Goal: Task Accomplishment & Management: Use online tool/utility

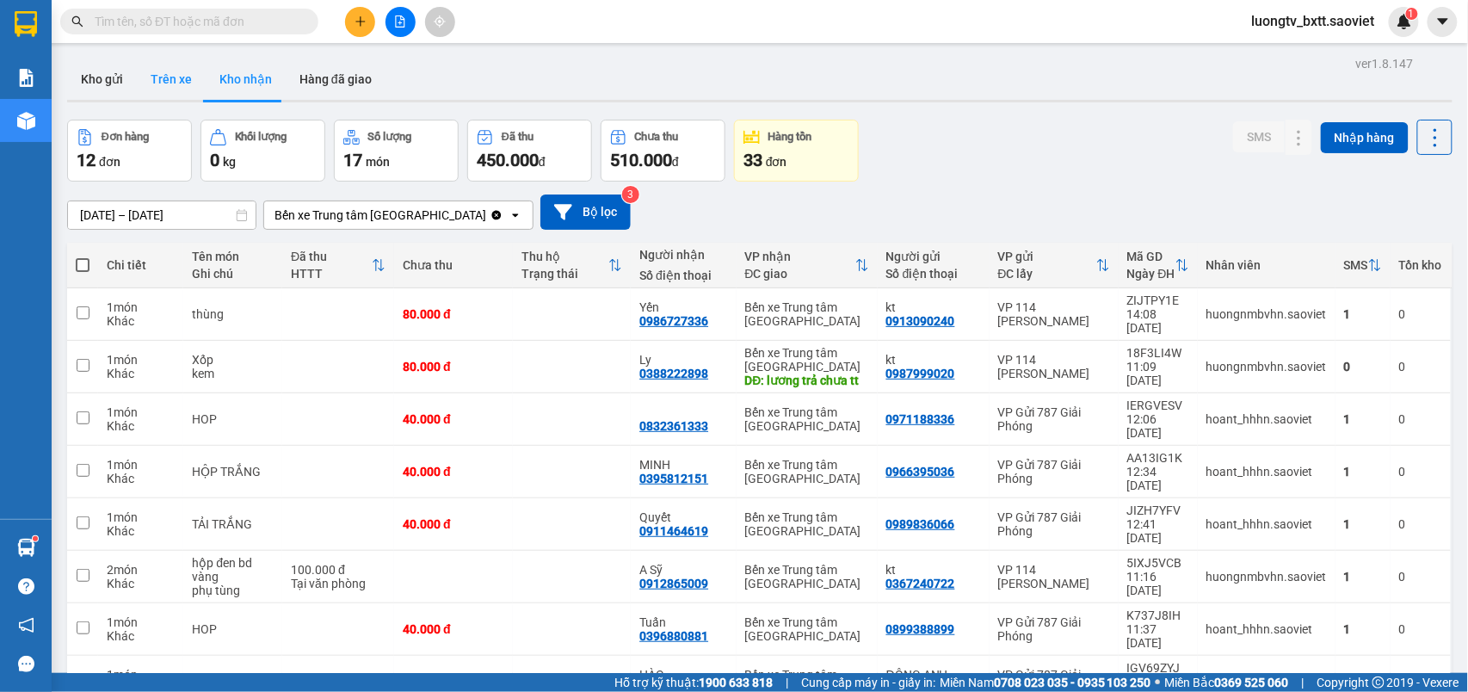
click at [163, 81] on button "Trên xe" at bounding box center [171, 79] width 69 height 41
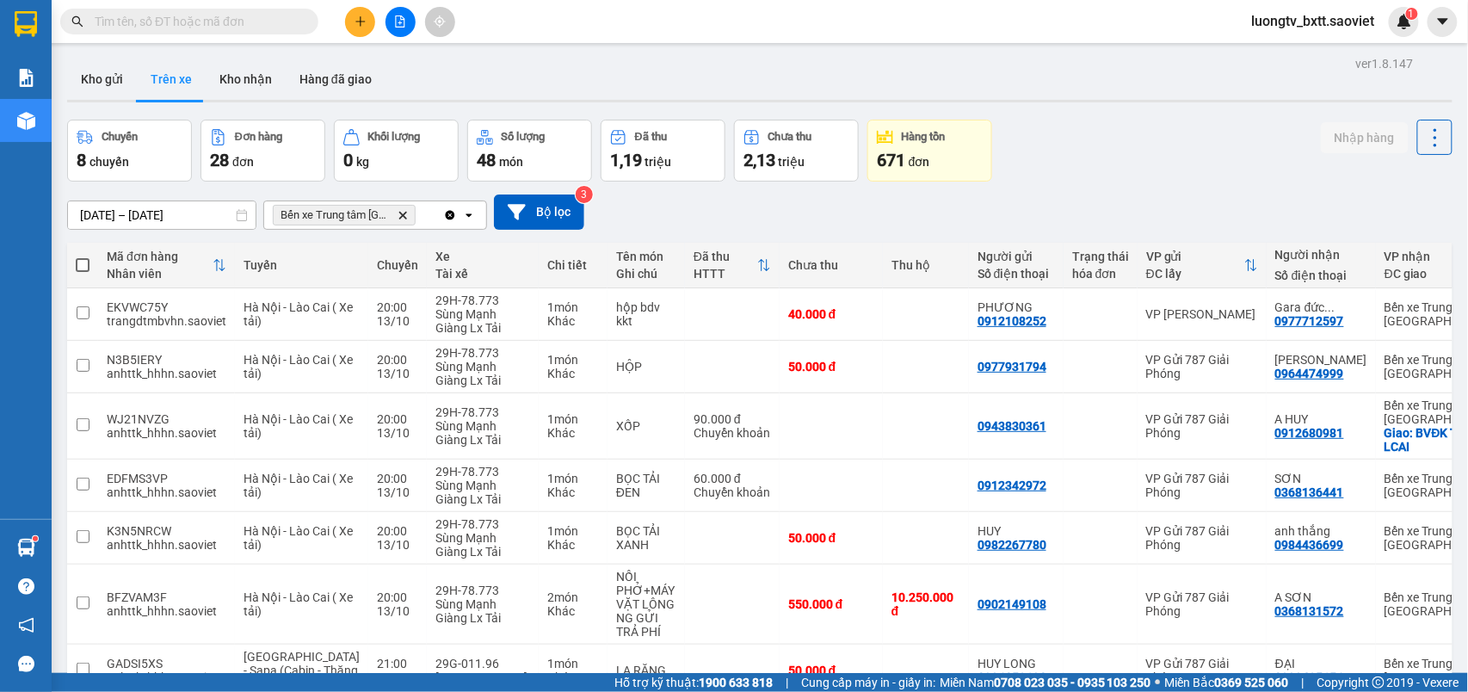
click at [1103, 129] on div "Chuyến 8 chuyến Đơn hàng 28 đơn Khối lượng 0 kg Số lượng 48 món Đã thu 1,19 tri…" at bounding box center [760, 151] width 1386 height 62
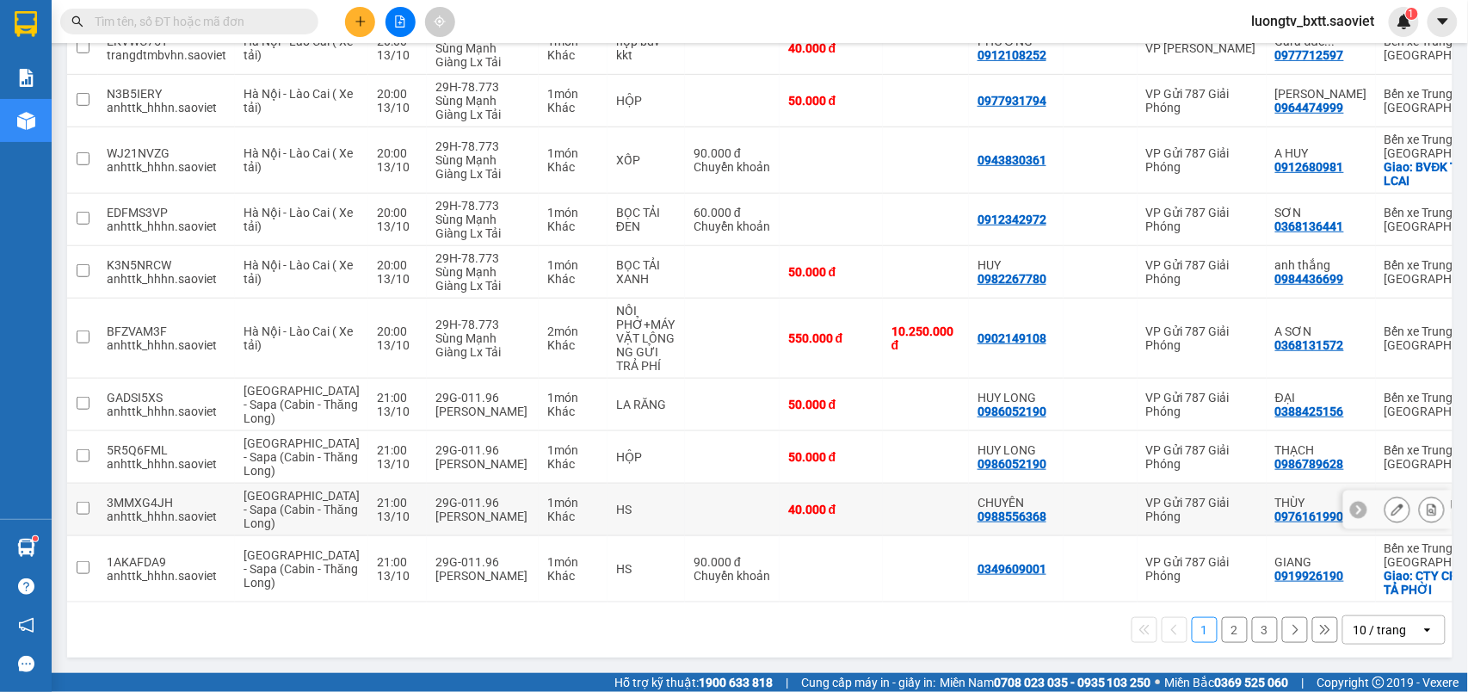
scroll to position [318, 0]
click at [1252, 631] on button "3" at bounding box center [1265, 630] width 26 height 26
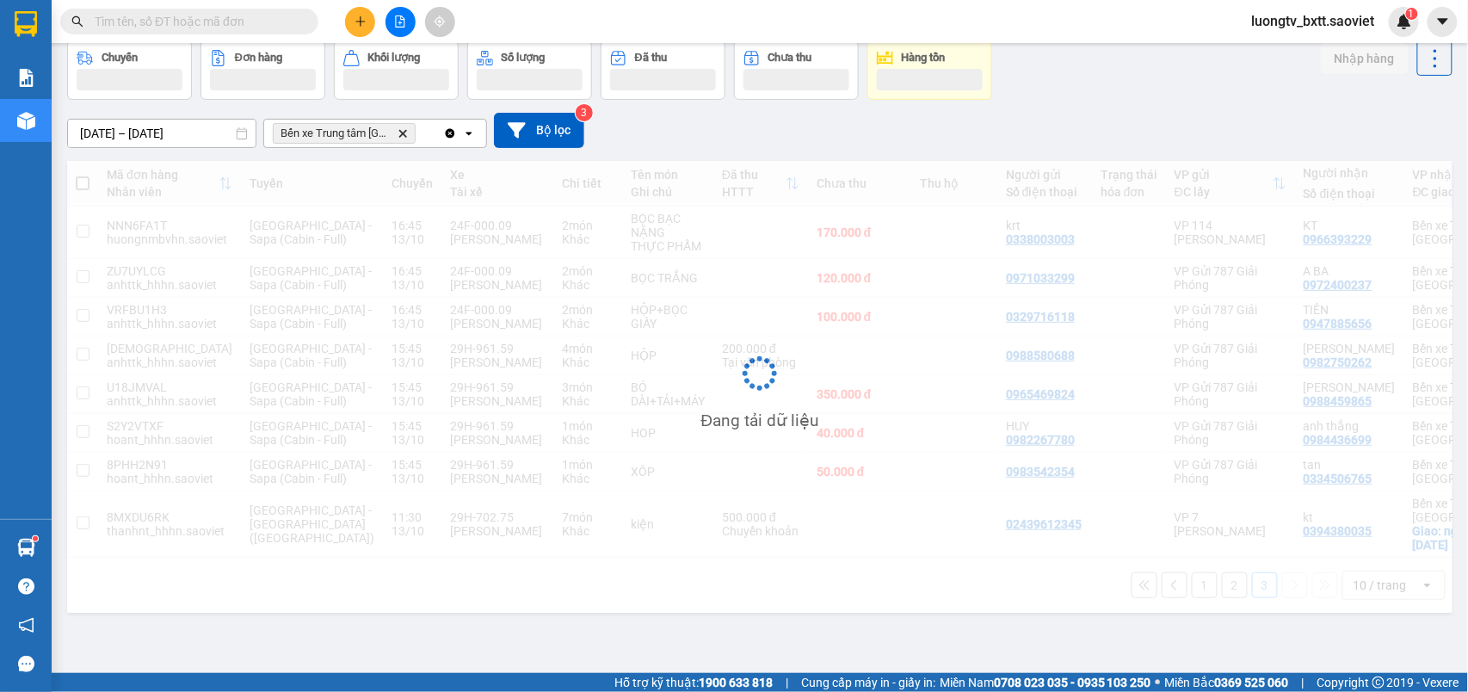
scroll to position [131, 0]
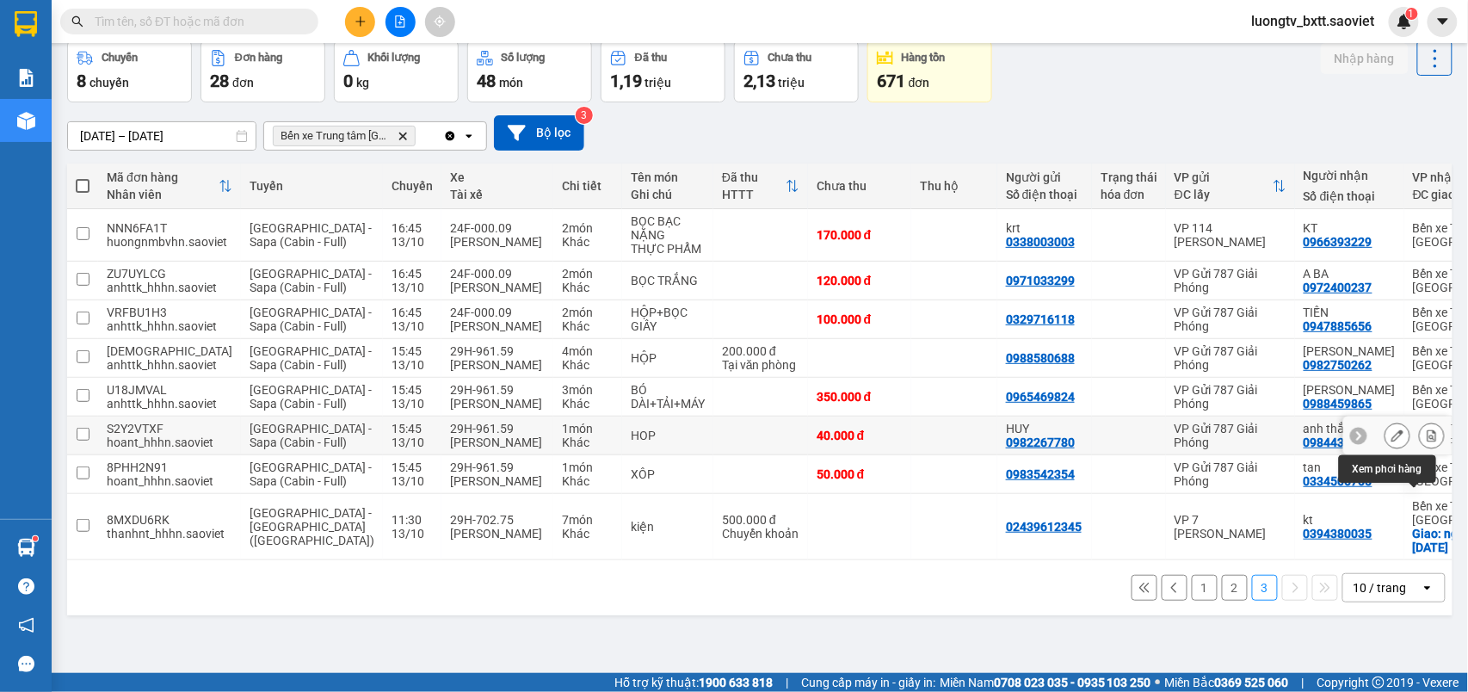
click at [1426, 442] on icon at bounding box center [1432, 435] width 12 height 12
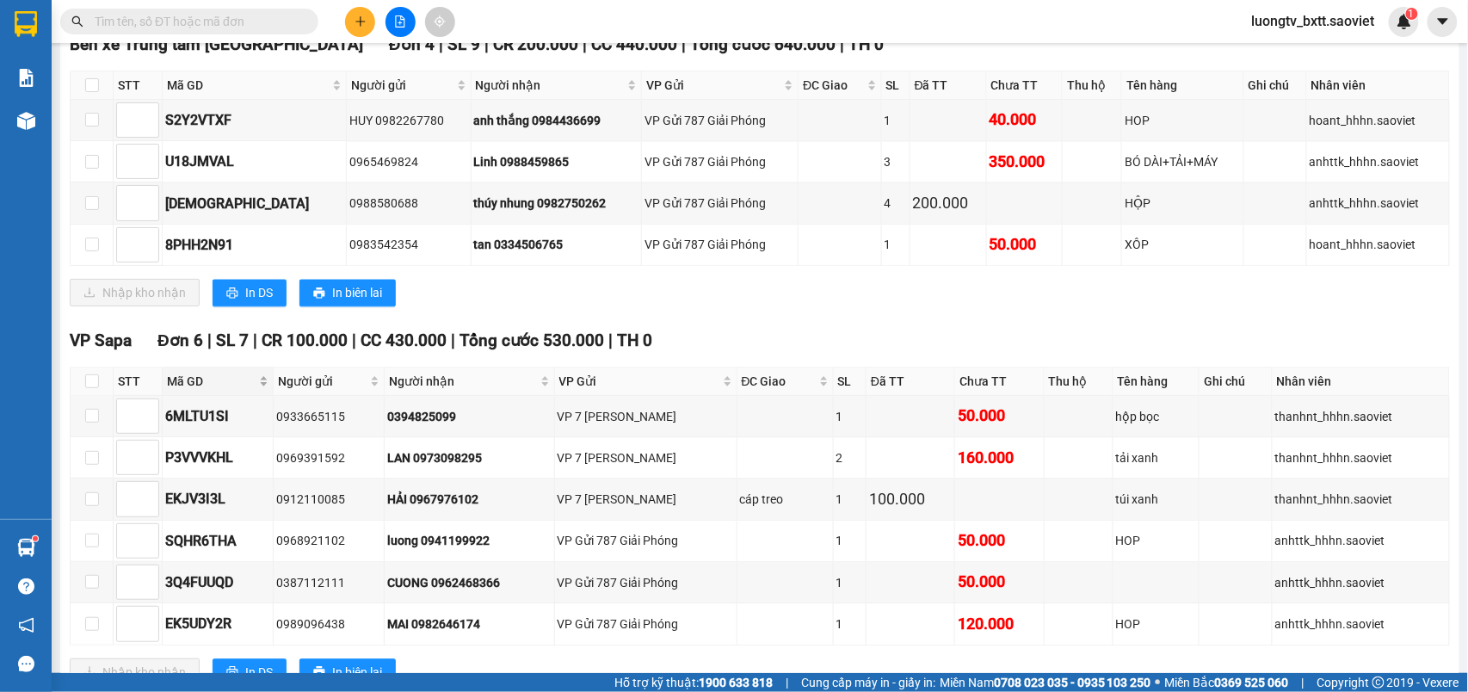
scroll to position [982, 0]
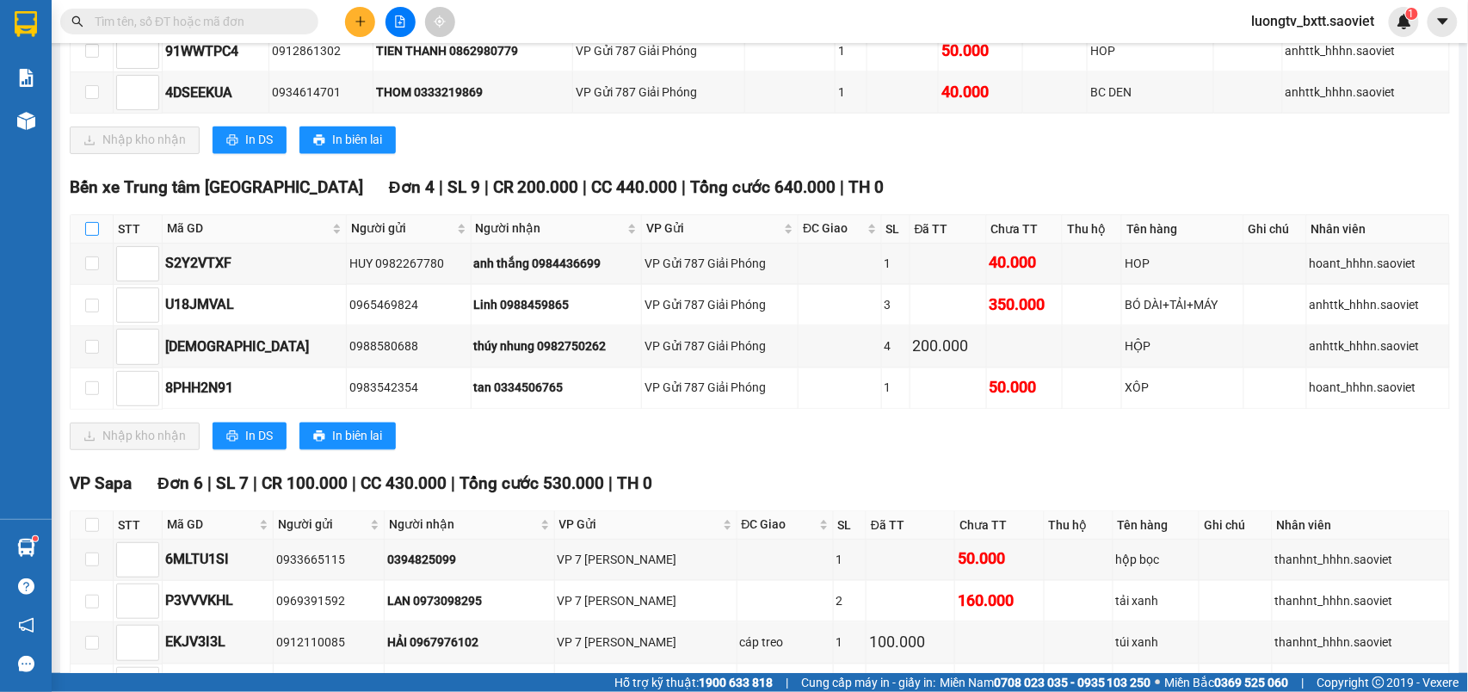
click at [91, 236] on input "checkbox" at bounding box center [92, 229] width 14 height 14
checkbox input "true"
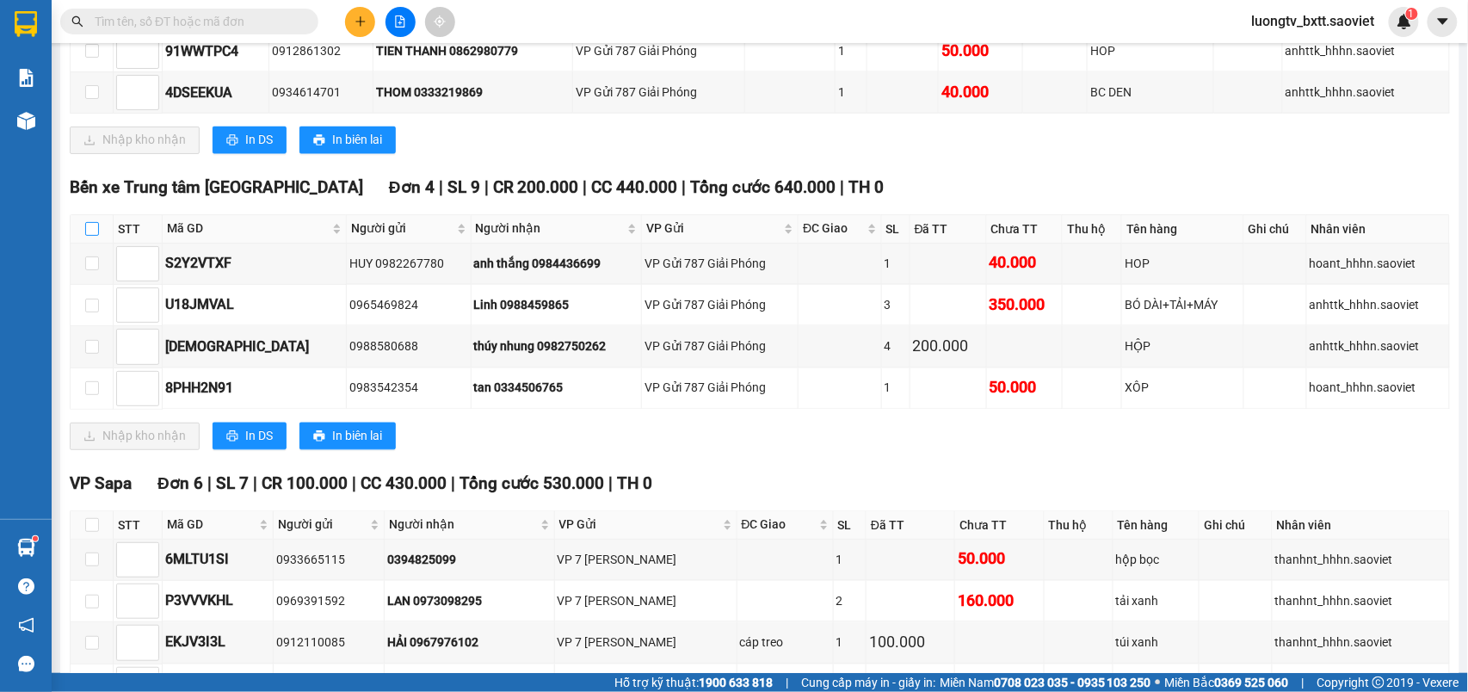
checkbox input "true"
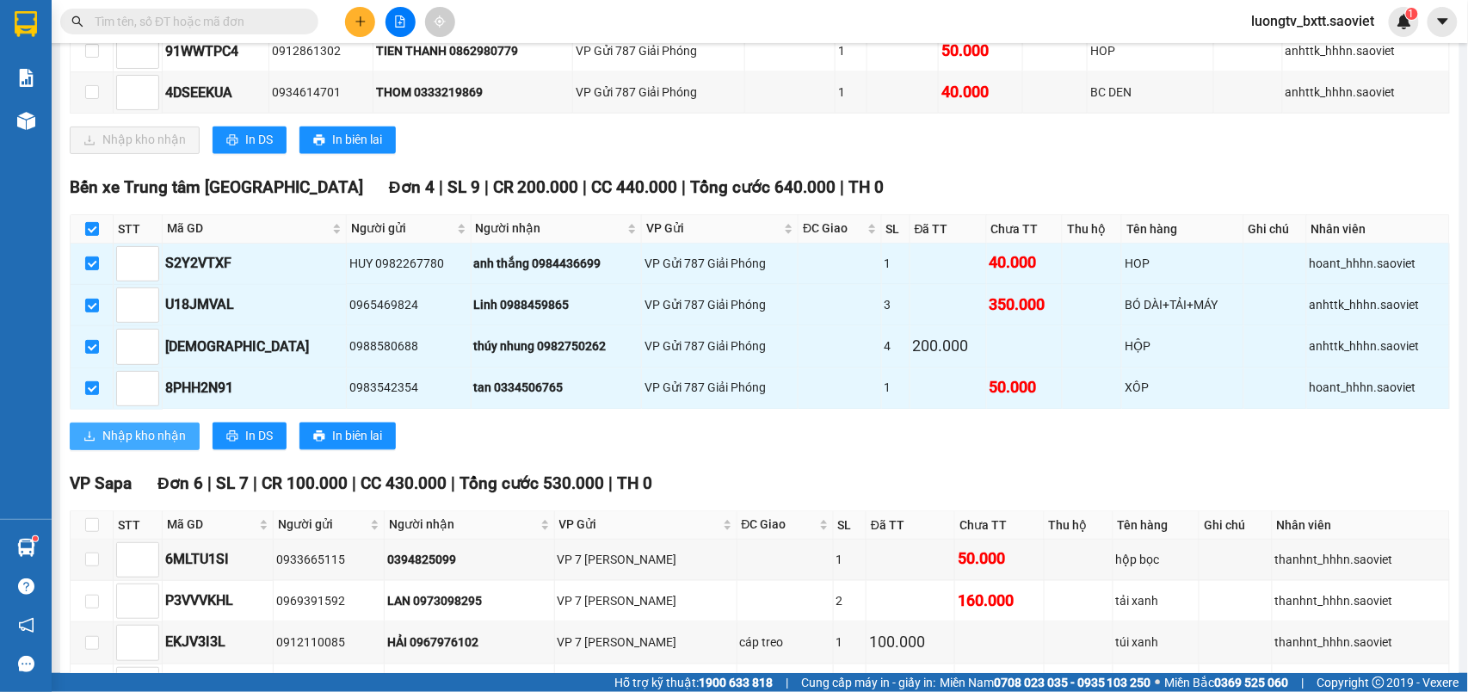
click at [125, 446] on span "Nhập kho nhận" at bounding box center [143, 436] width 83 height 19
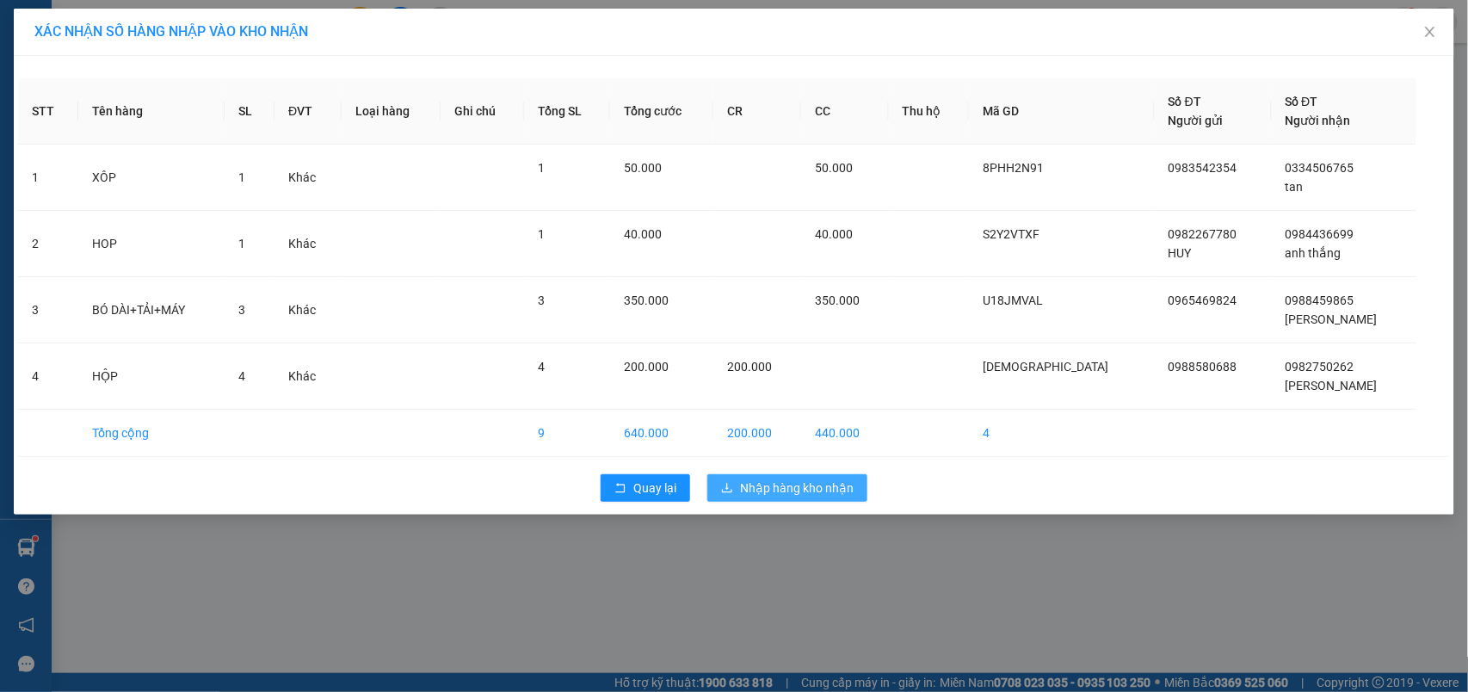
click at [820, 480] on span "Nhập hàng kho nhận" at bounding box center [797, 488] width 114 height 19
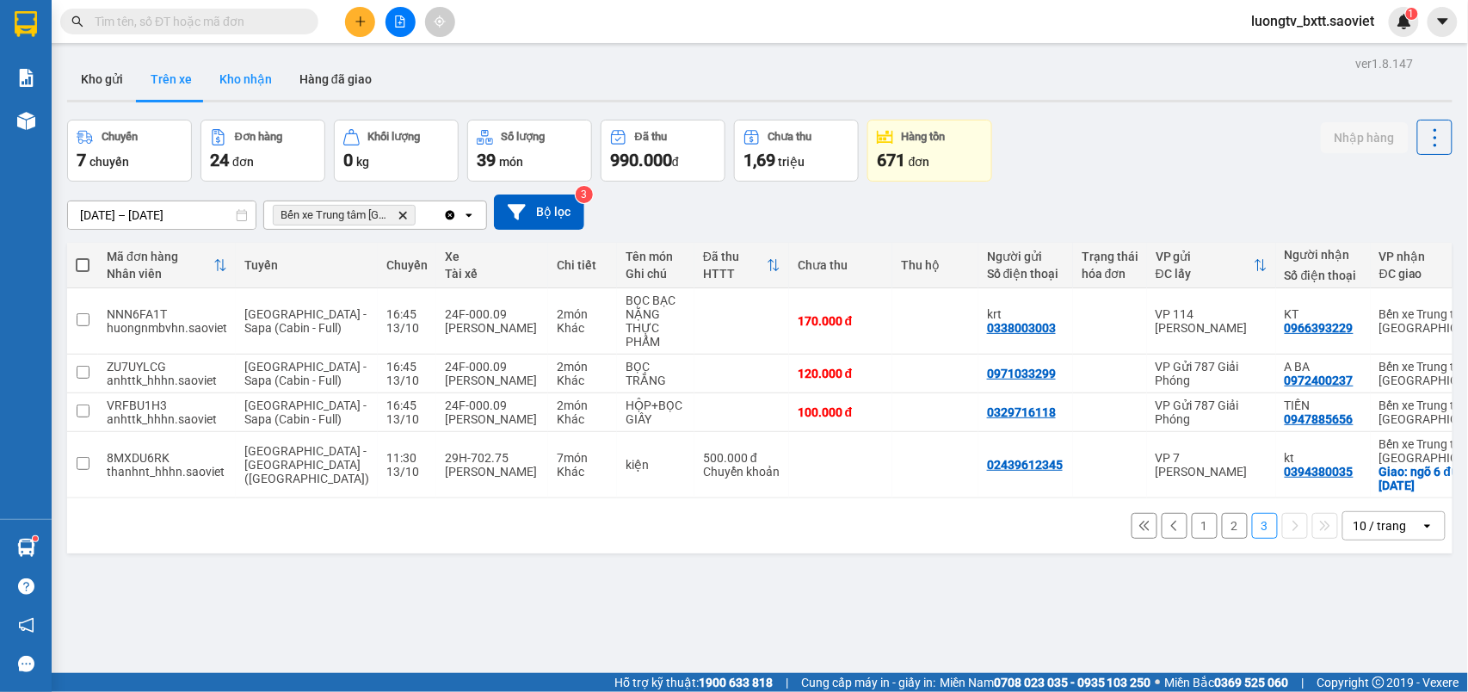
click at [253, 71] on button "Kho nhận" at bounding box center [246, 79] width 80 height 41
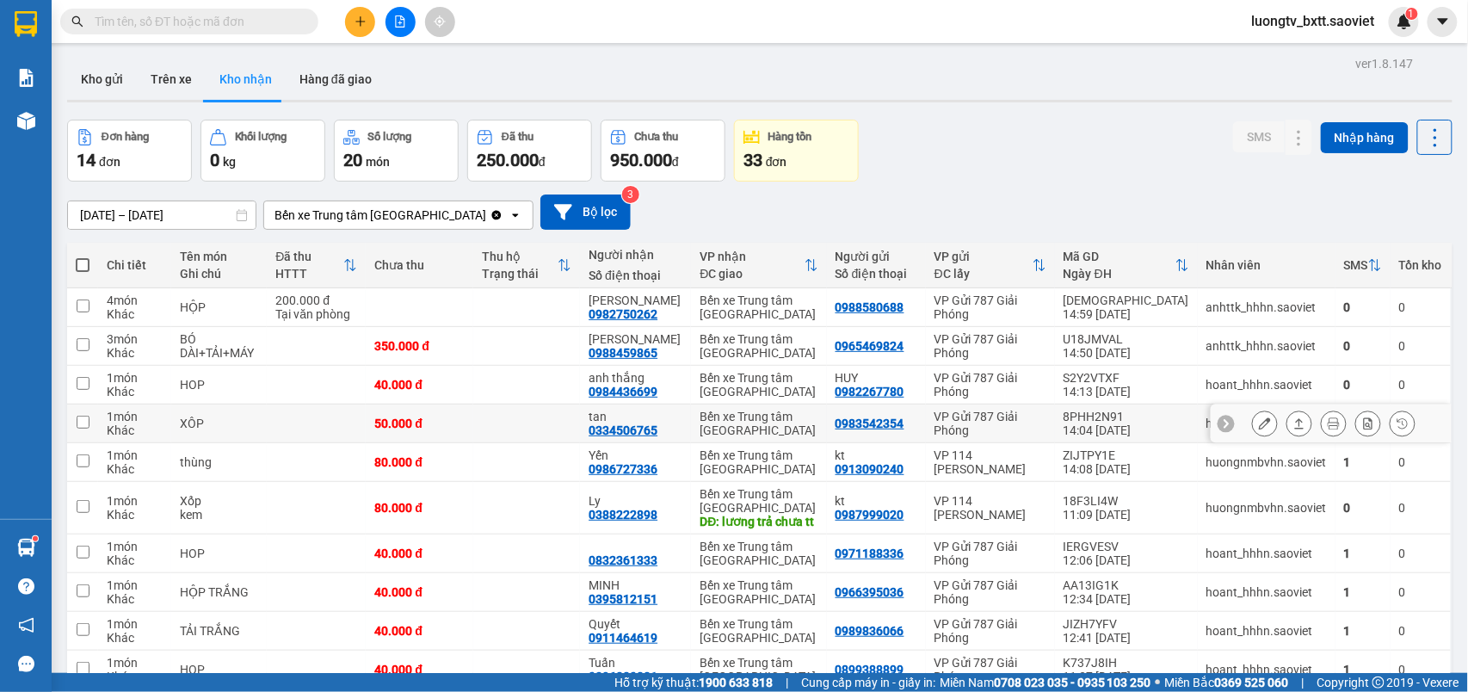
click at [818, 414] on div "Bến xe Trung tâm [GEOGRAPHIC_DATA]" at bounding box center [759, 424] width 118 height 28
checkbox input "true"
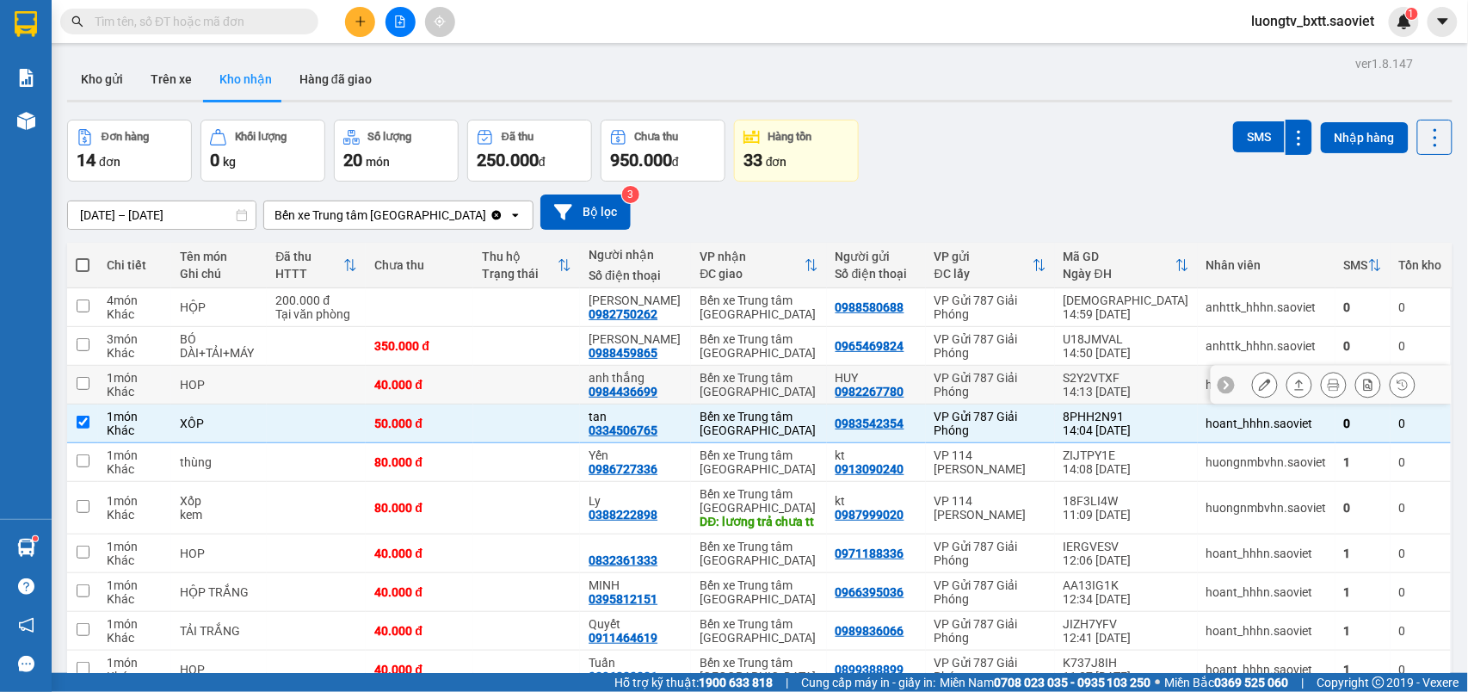
click at [818, 383] on div "Bến xe Trung tâm [GEOGRAPHIC_DATA]" at bounding box center [759, 385] width 118 height 28
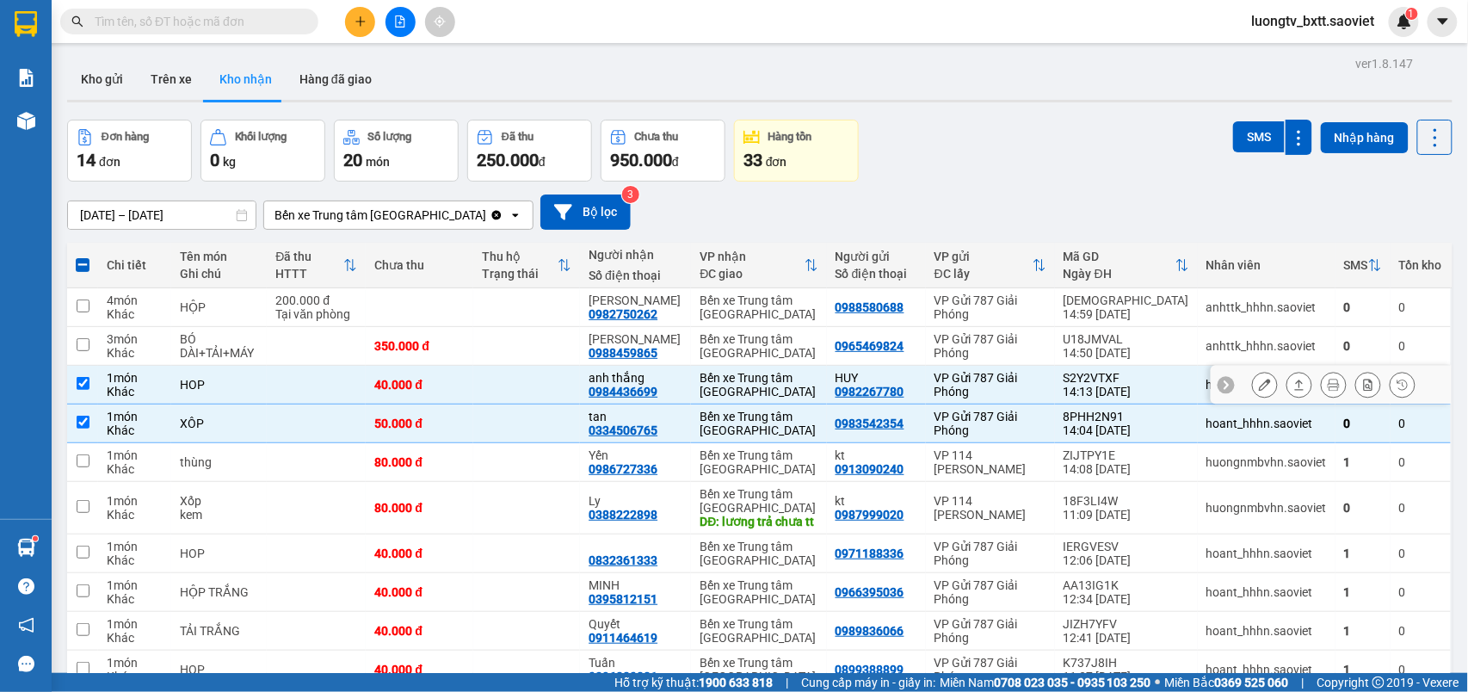
checkbox input "true"
drag, startPoint x: 827, startPoint y: 345, endPoint x: 831, endPoint y: 313, distance: 32.0
click at [818, 338] on div "Bến xe Trung tâm [GEOGRAPHIC_DATA]" at bounding box center [759, 346] width 118 height 28
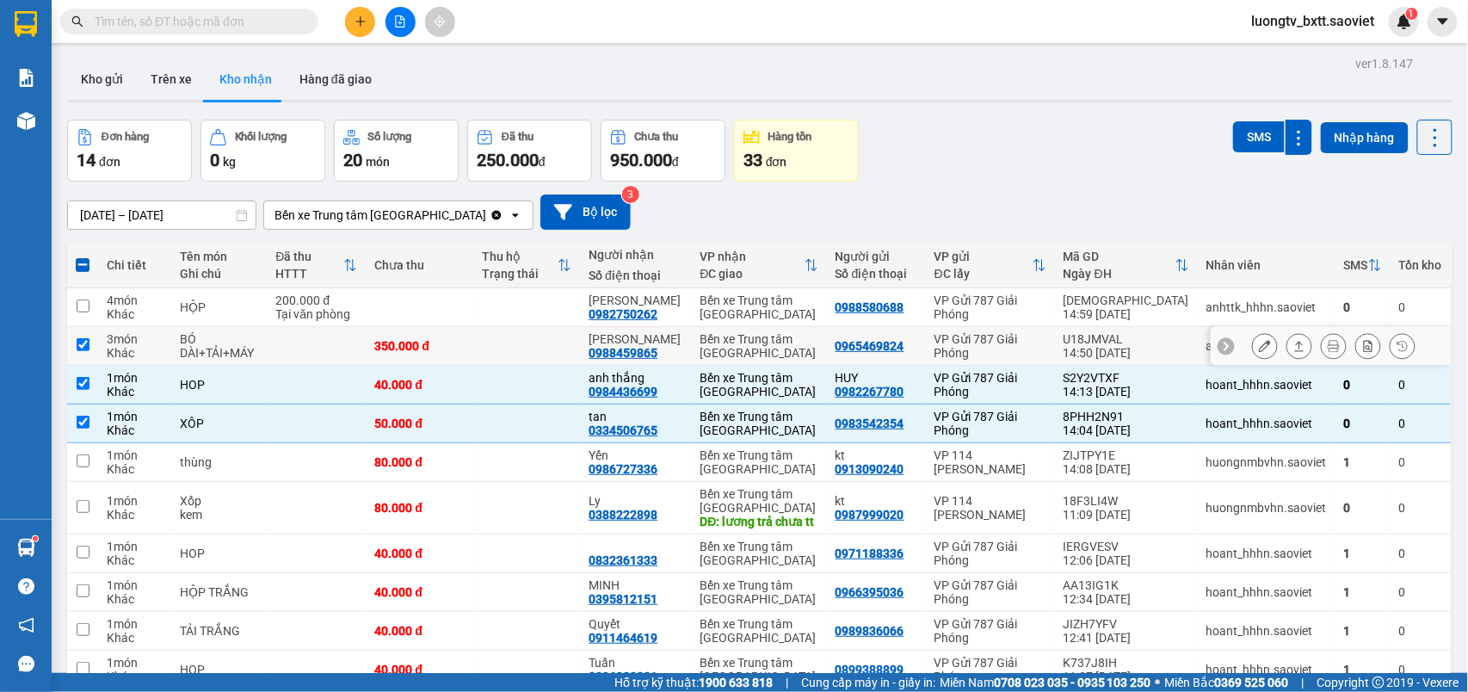
checkbox input "true"
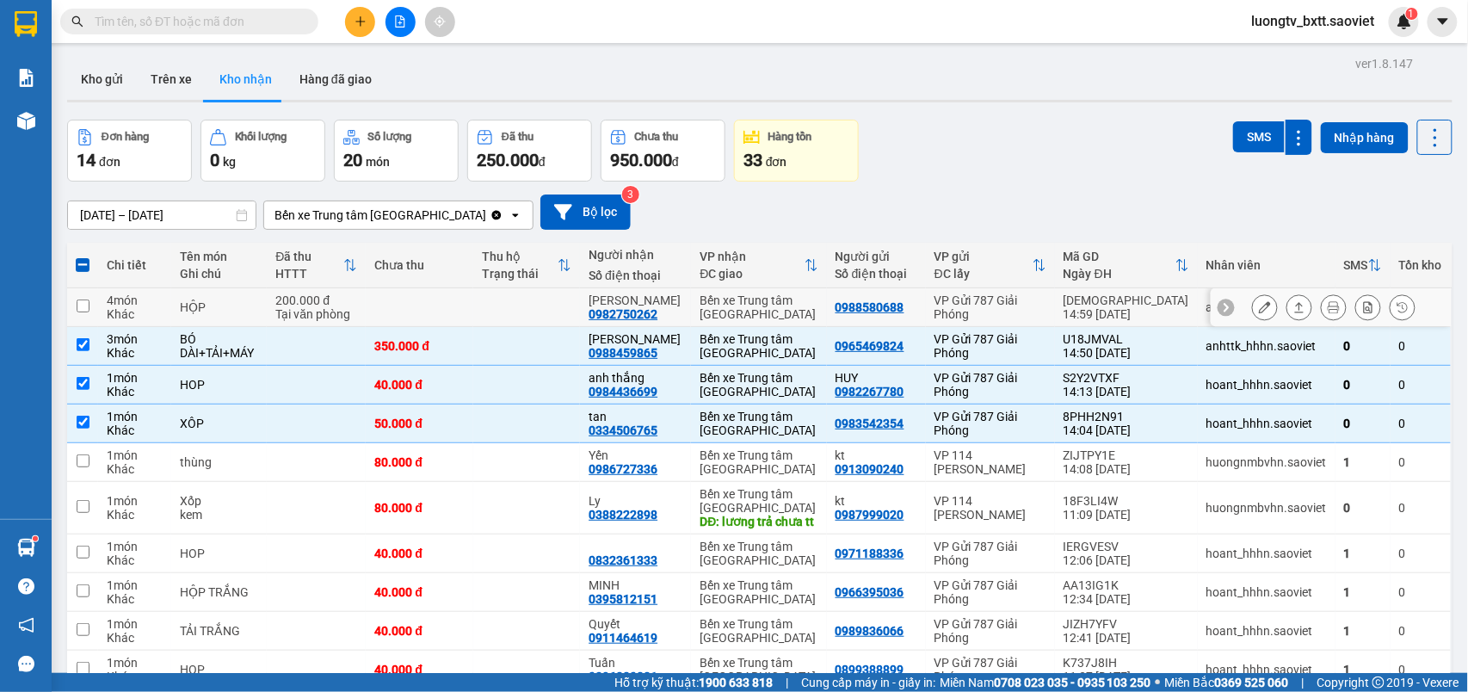
click at [818, 312] on div "Bến xe Trung tâm [GEOGRAPHIC_DATA]" at bounding box center [759, 307] width 118 height 28
checkbox input "true"
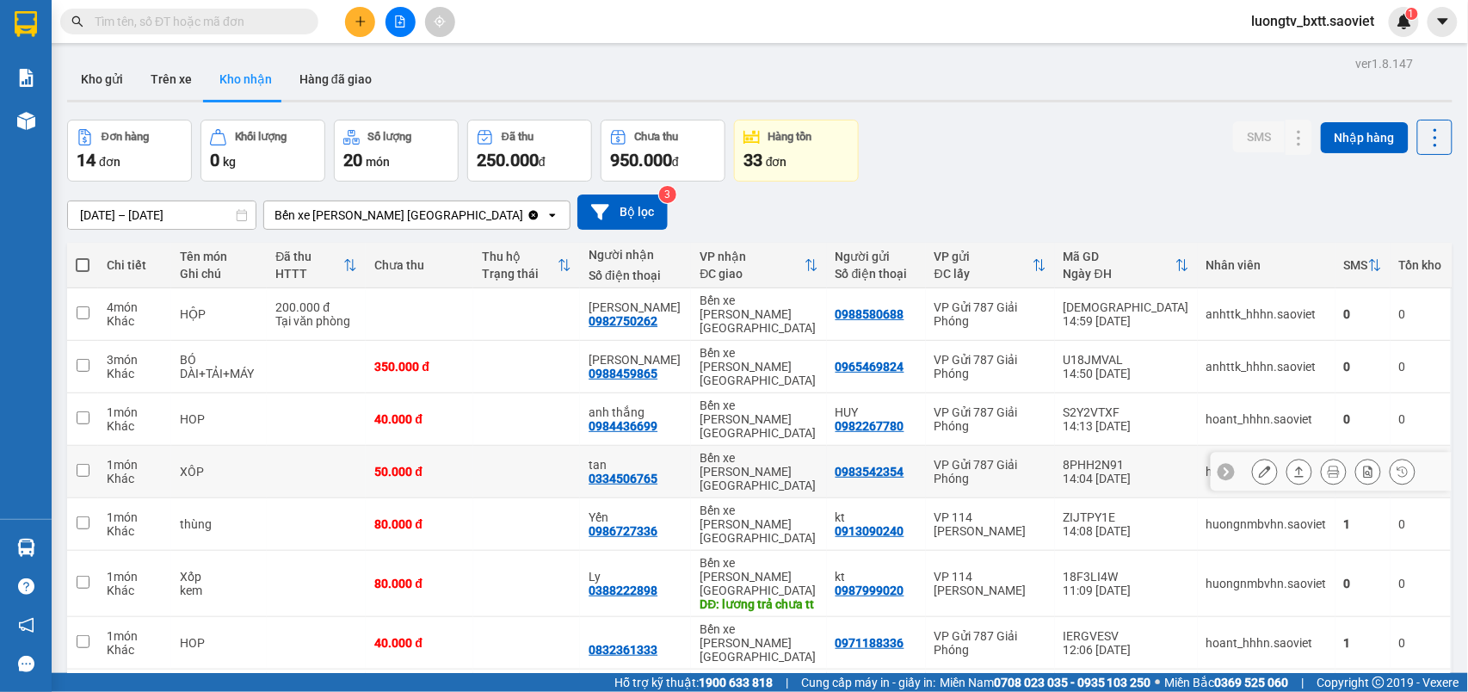
click at [473, 446] on td "50.000 đ" at bounding box center [419, 472] width 107 height 53
checkbox input "true"
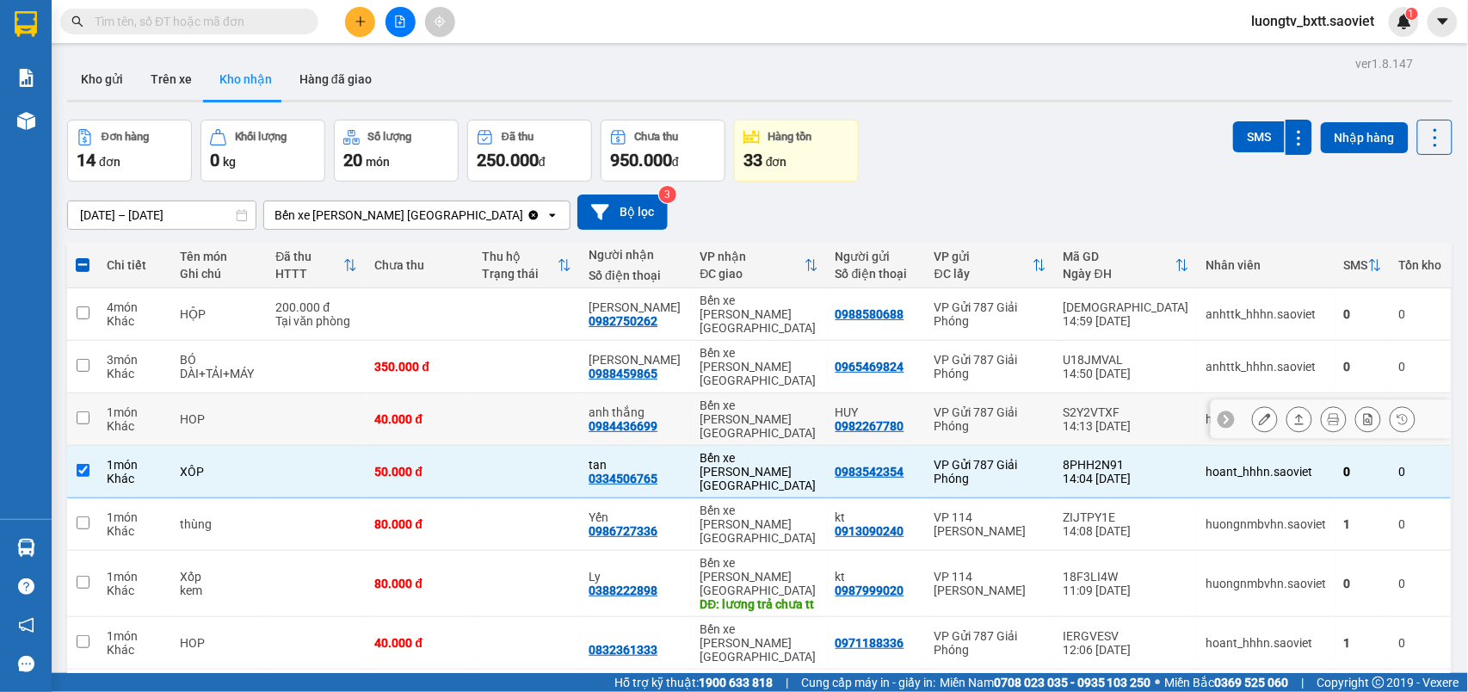
click at [473, 393] on td "40.000 đ" at bounding box center [419, 419] width 107 height 53
checkbox input "true"
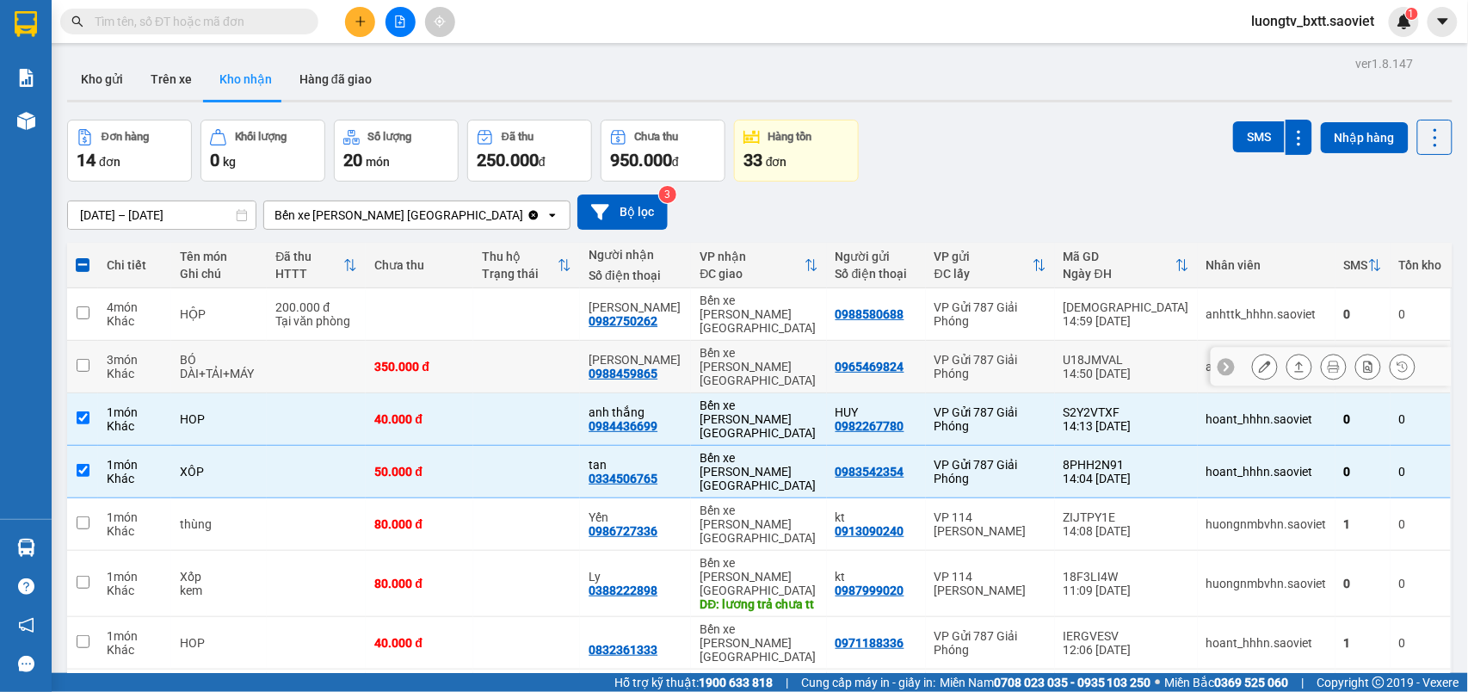
click at [524, 353] on td at bounding box center [526, 367] width 107 height 53
checkbox input "true"
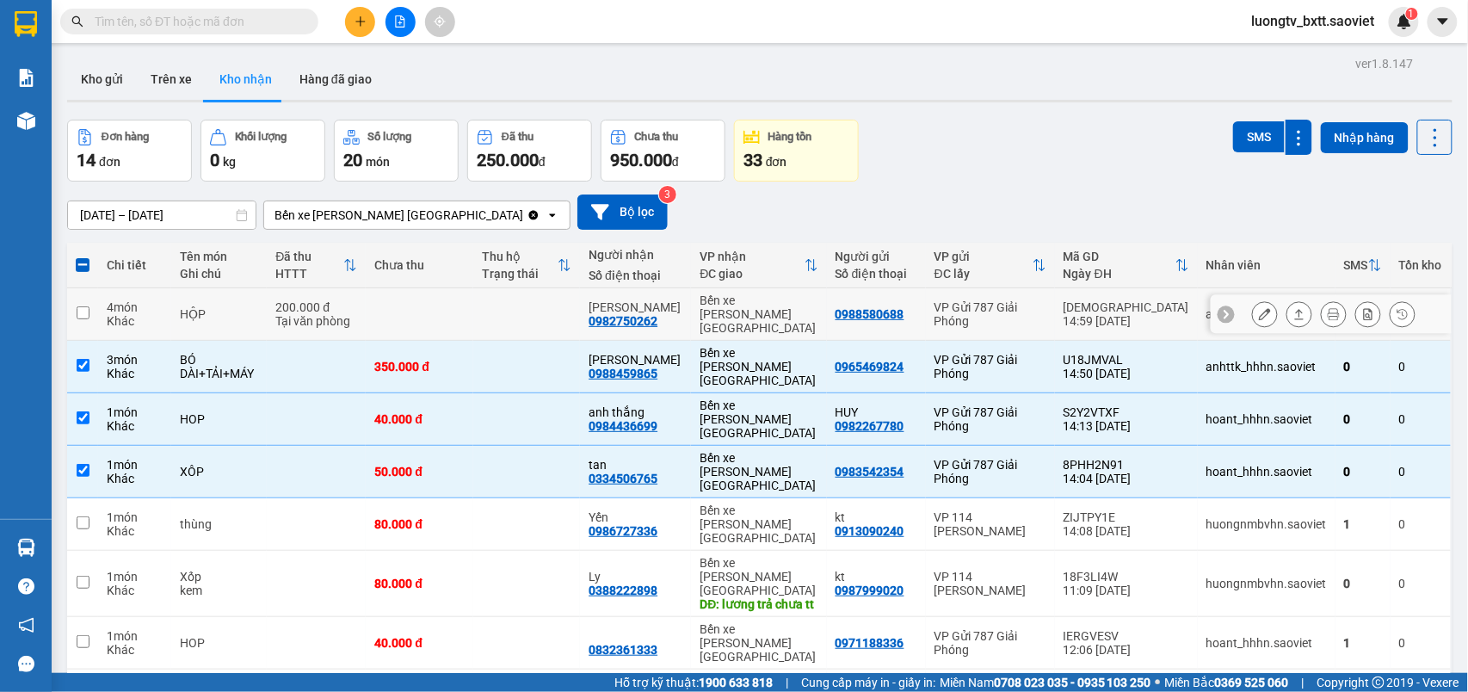
click at [548, 320] on td at bounding box center [526, 314] width 107 height 53
checkbox input "true"
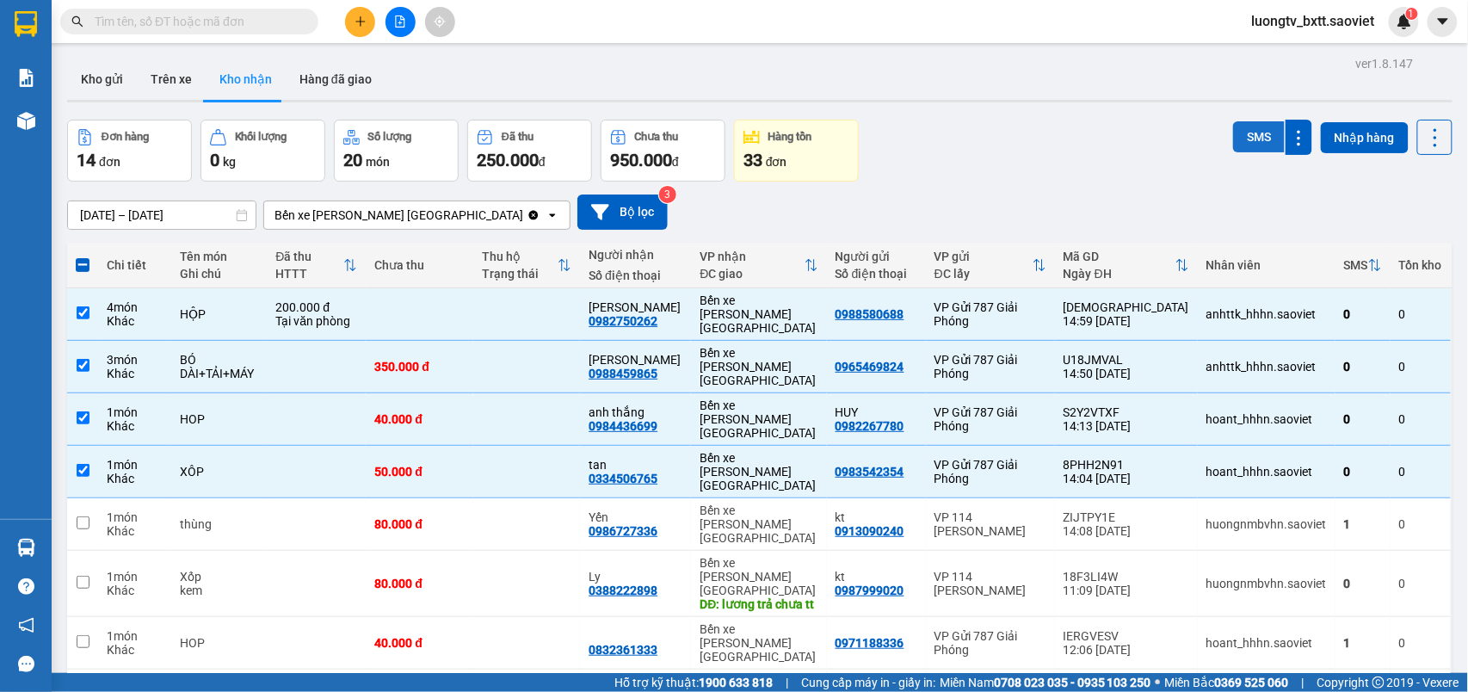
click at [1233, 141] on button "SMS" at bounding box center [1259, 136] width 52 height 31
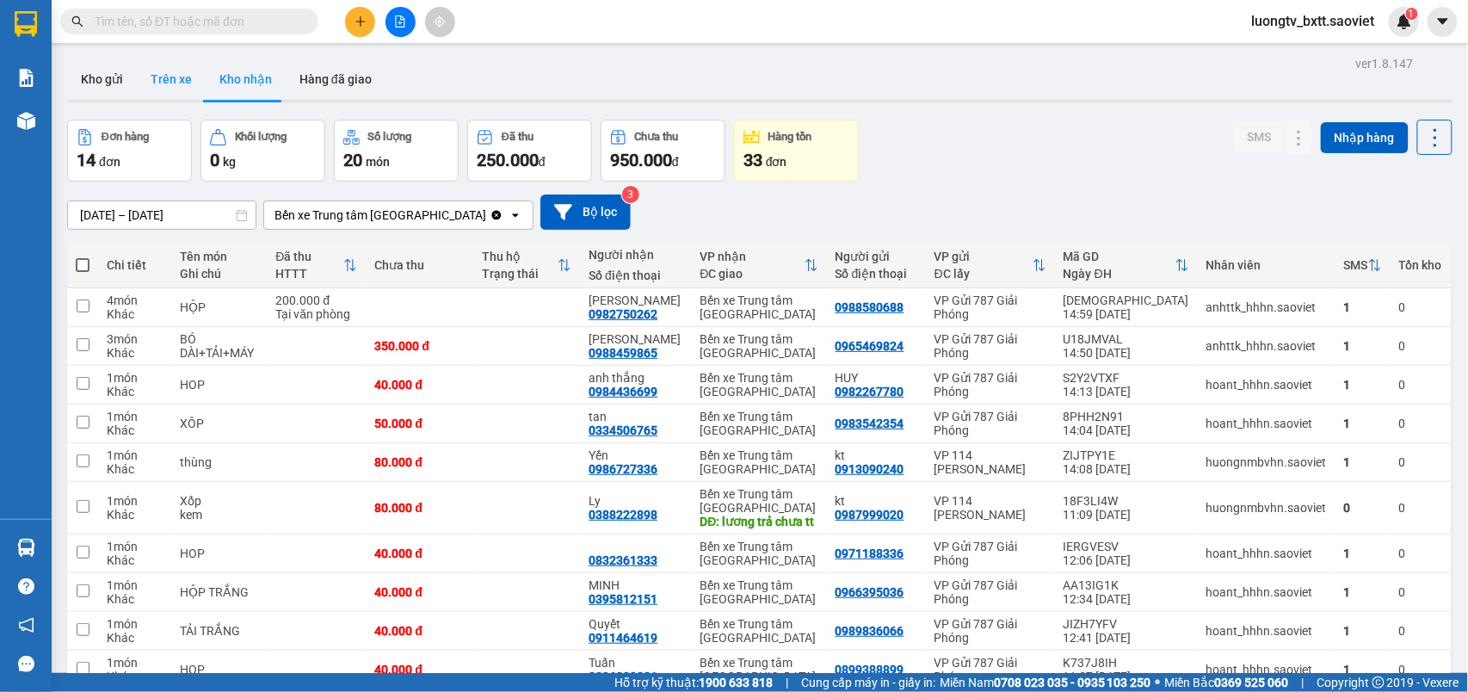
click at [174, 80] on button "Trên xe" at bounding box center [171, 79] width 69 height 41
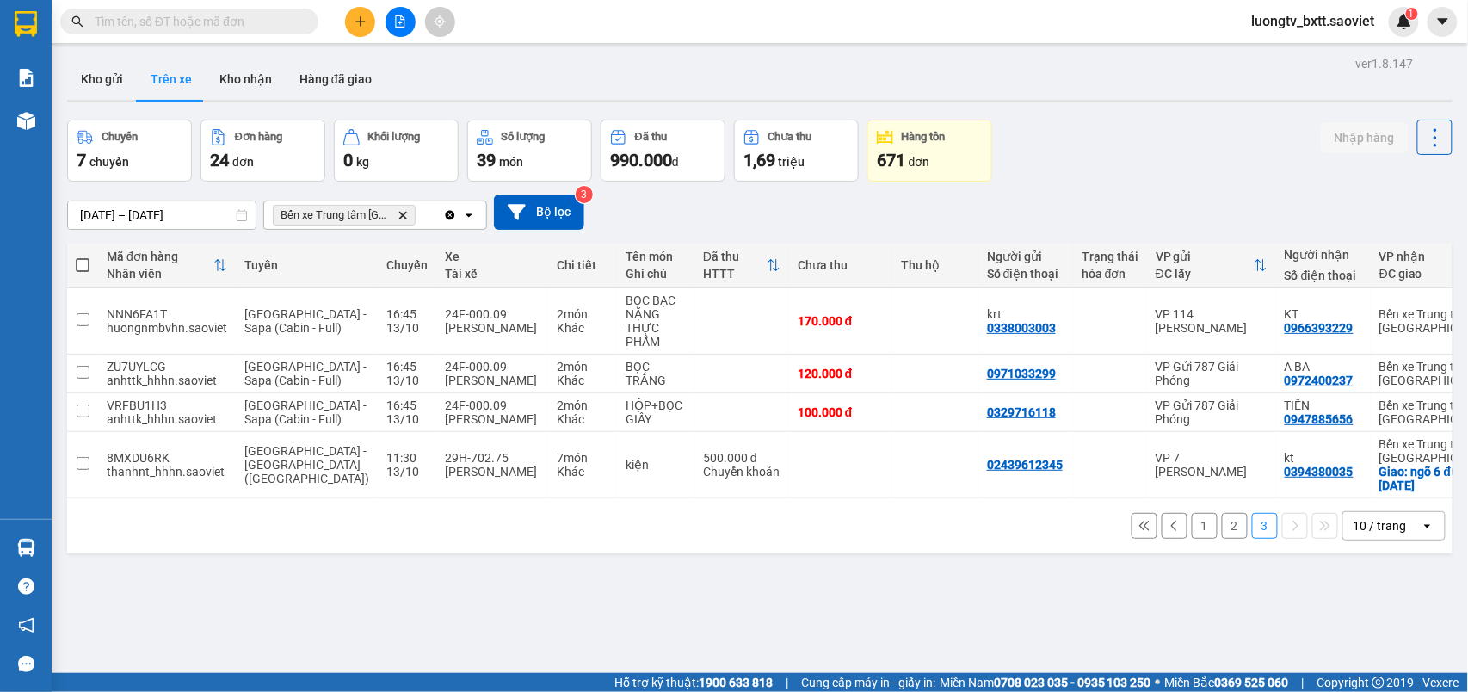
click at [1146, 122] on div "Chuyến 7 chuyến Đơn hàng 24 đơn Khối lượng 0 kg Số lượng 39 món Đã thu 990.000 …" at bounding box center [760, 151] width 1386 height 62
click at [1222, 539] on button "2" at bounding box center [1235, 526] width 26 height 26
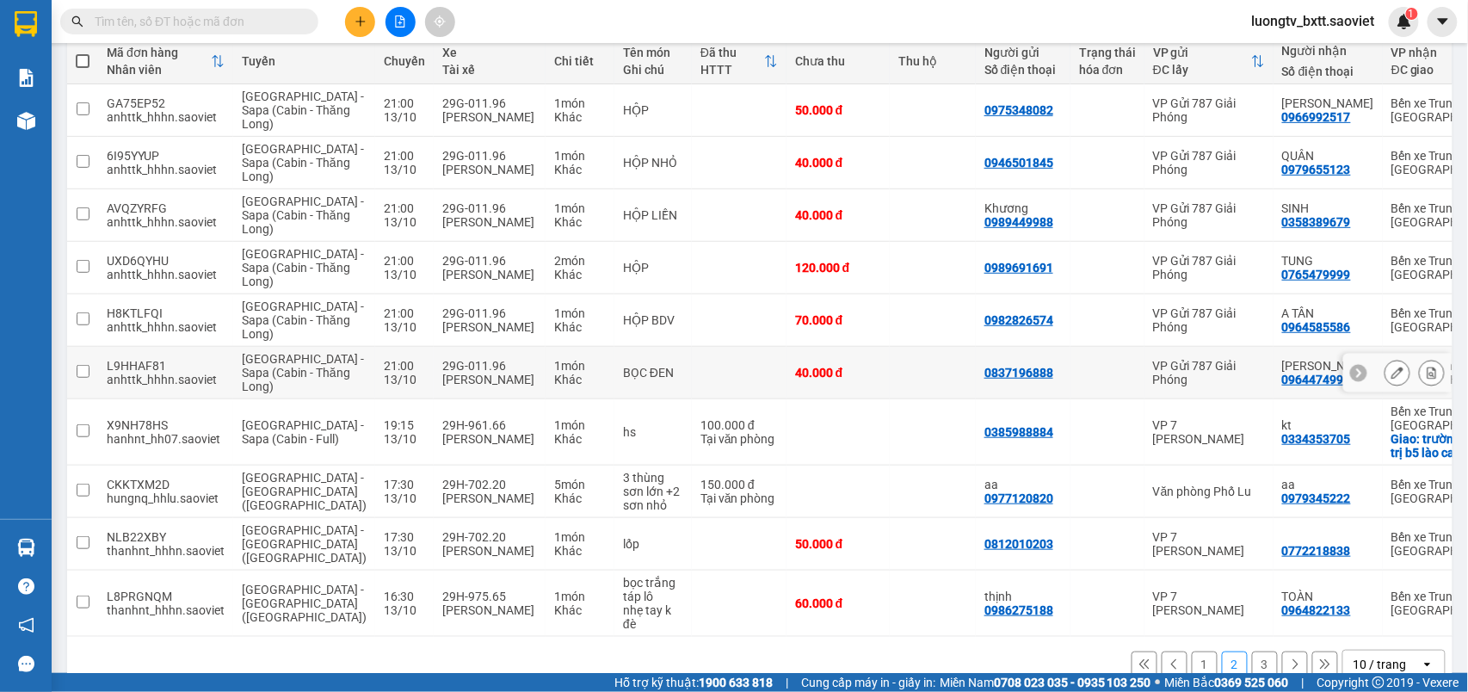
scroll to position [318, 0]
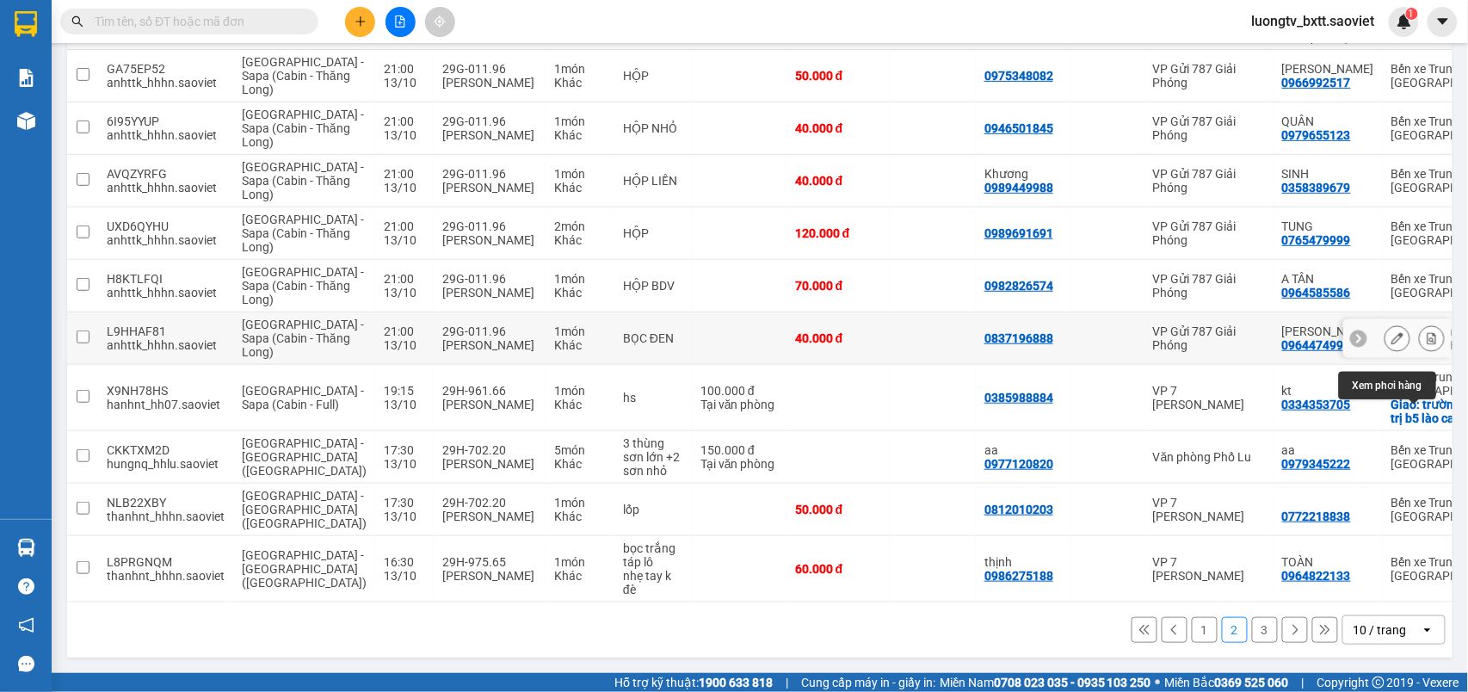
click at [1426, 332] on icon at bounding box center [1432, 338] width 12 height 12
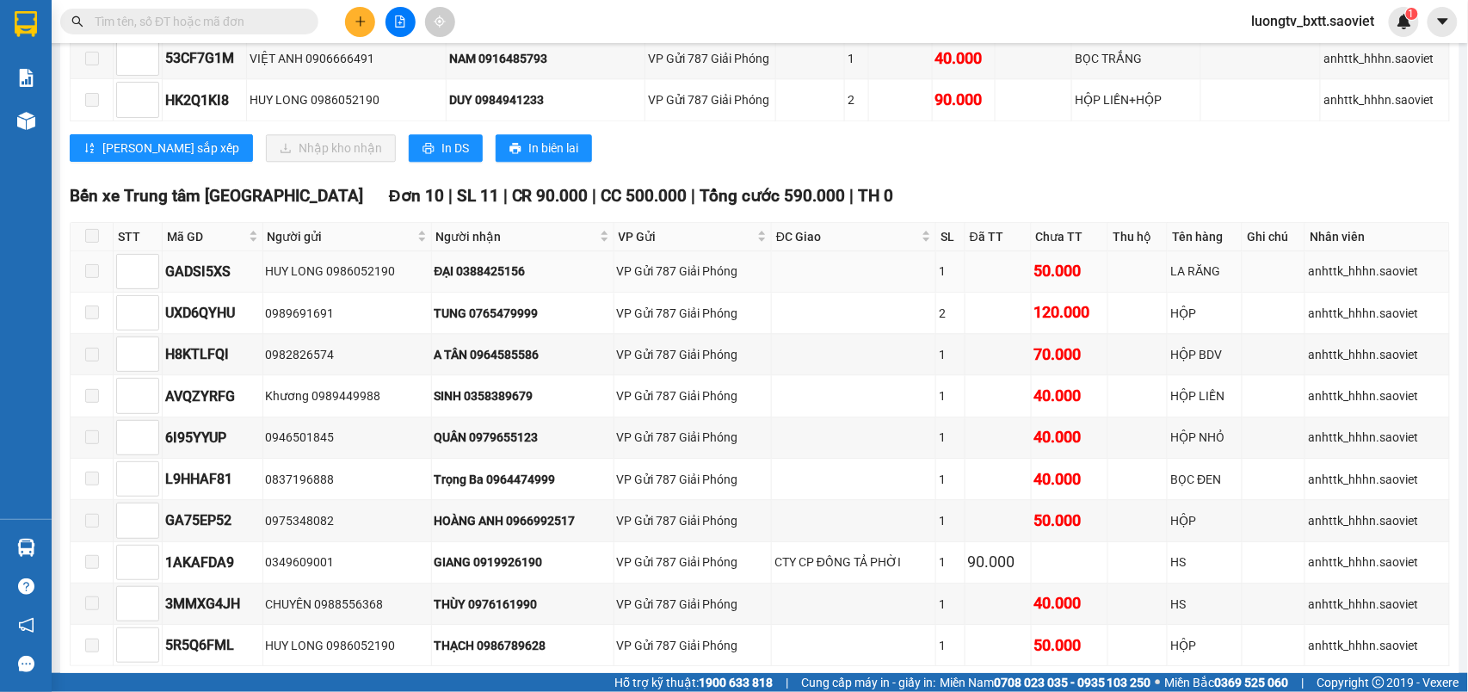
scroll to position [3557, 0]
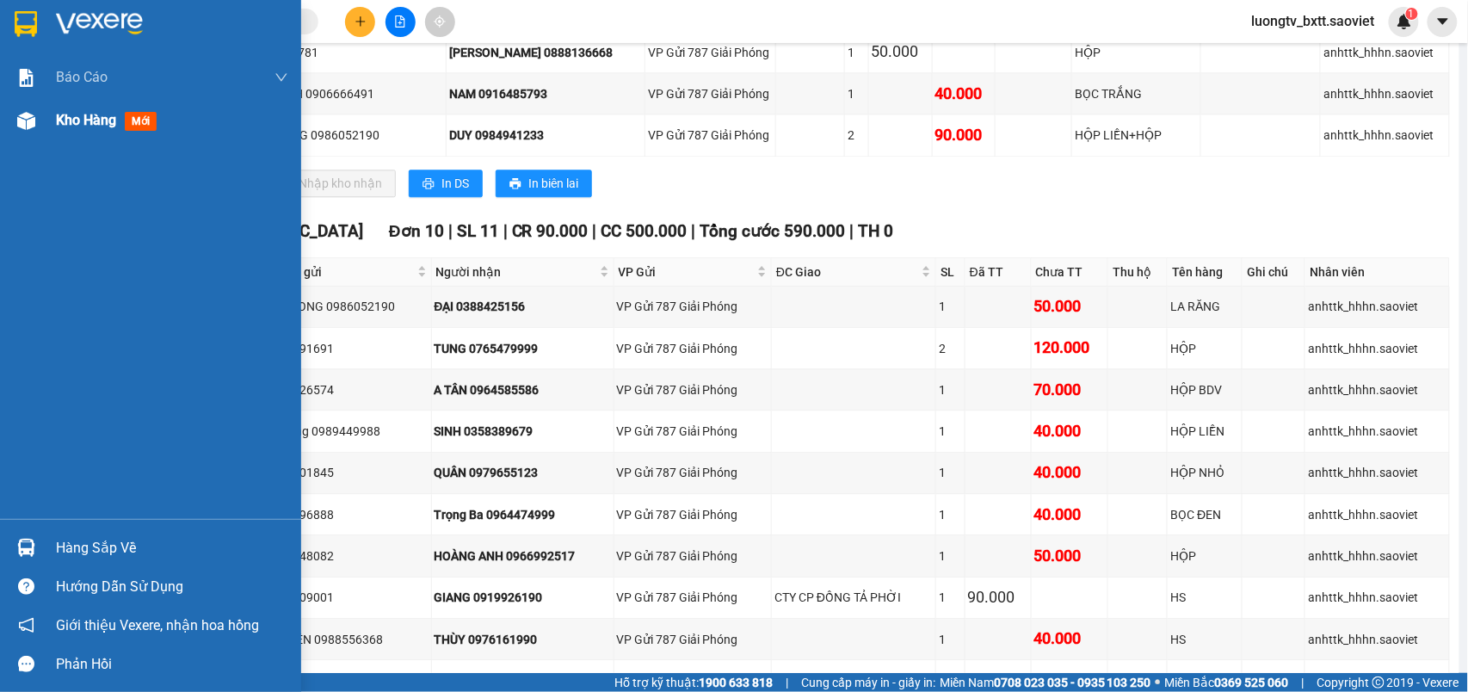
click at [67, 114] on span "Kho hàng" at bounding box center [86, 120] width 60 height 16
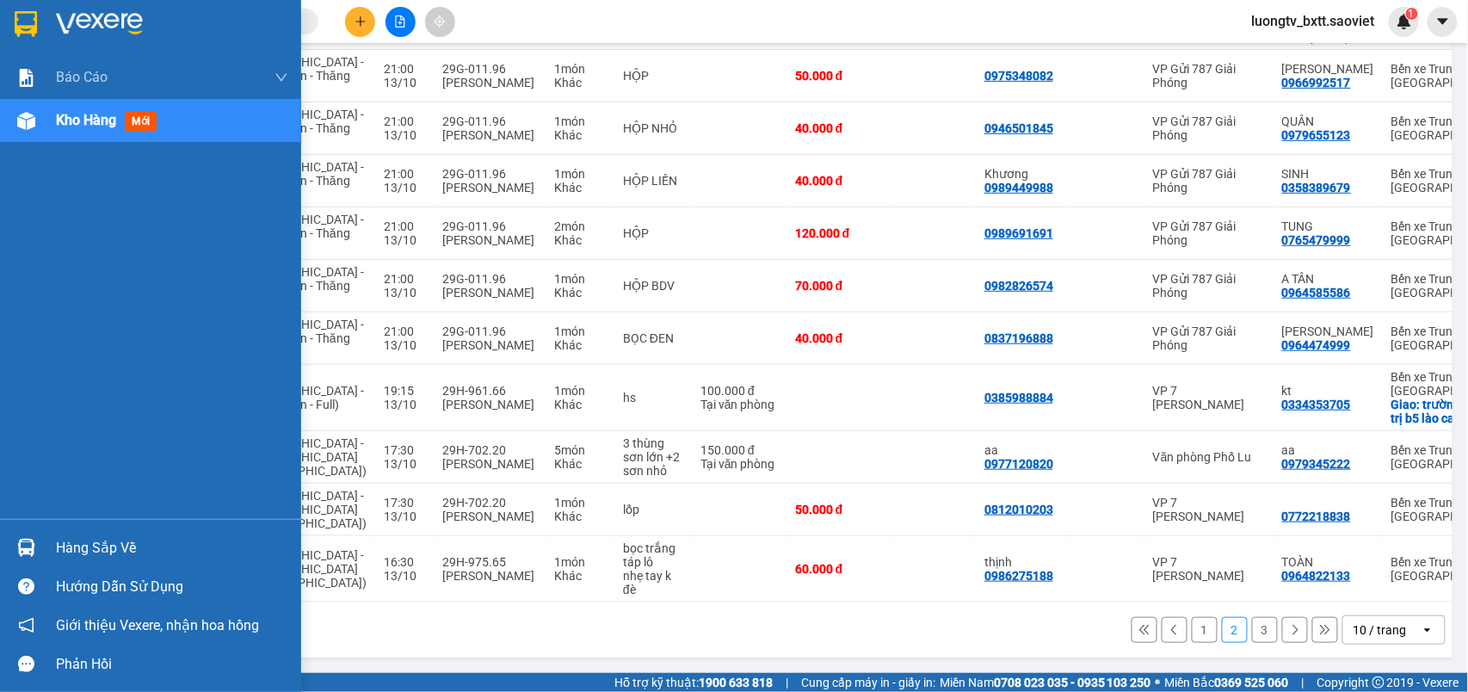
scroll to position [318, 0]
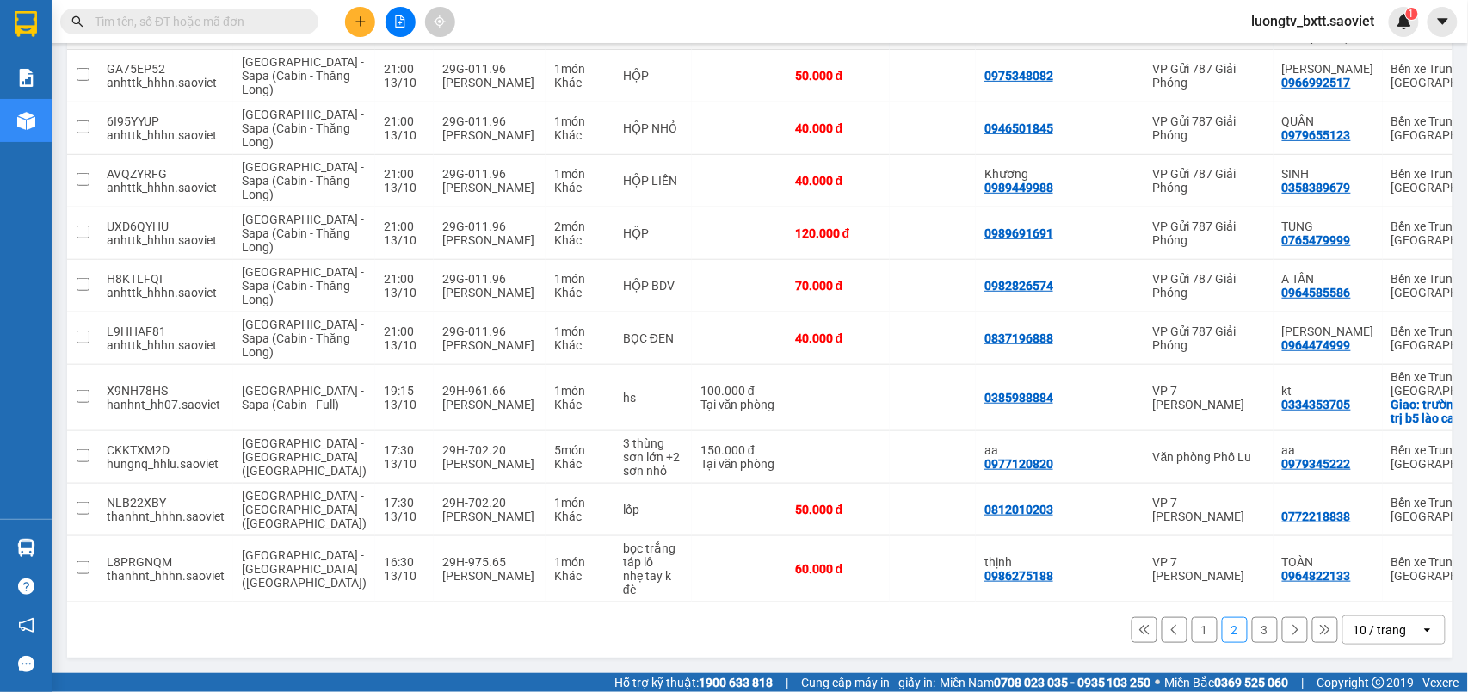
click at [1192, 628] on button "1" at bounding box center [1205, 630] width 26 height 26
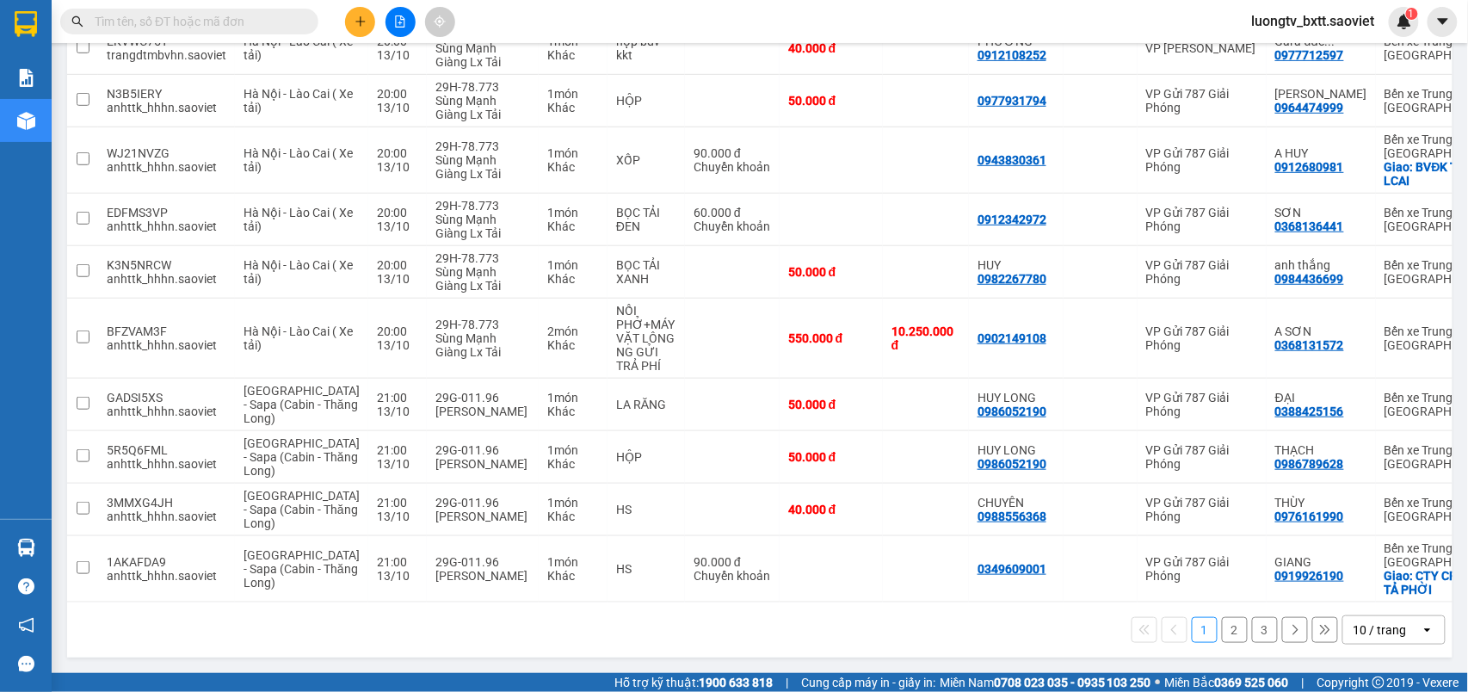
click at [1222, 624] on button "2" at bounding box center [1235, 630] width 26 height 26
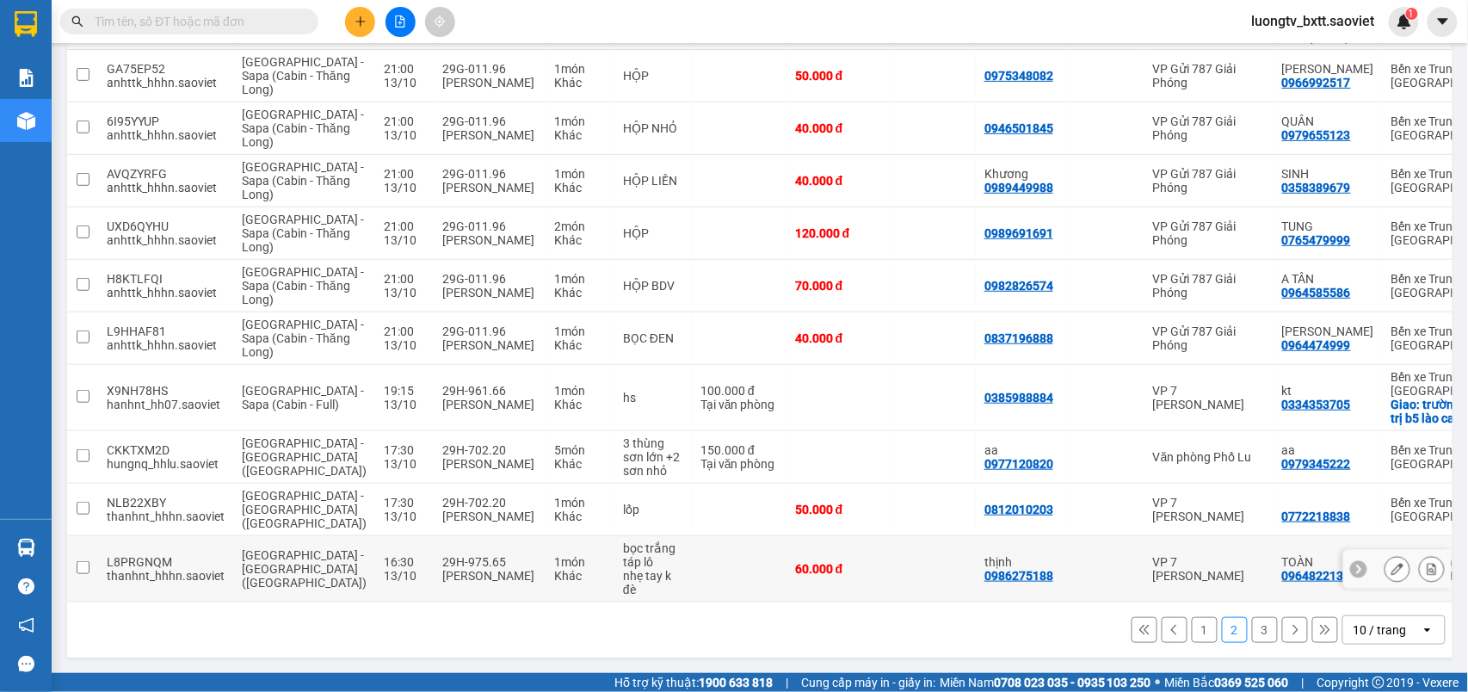
click at [1420, 554] on button at bounding box center [1432, 569] width 24 height 30
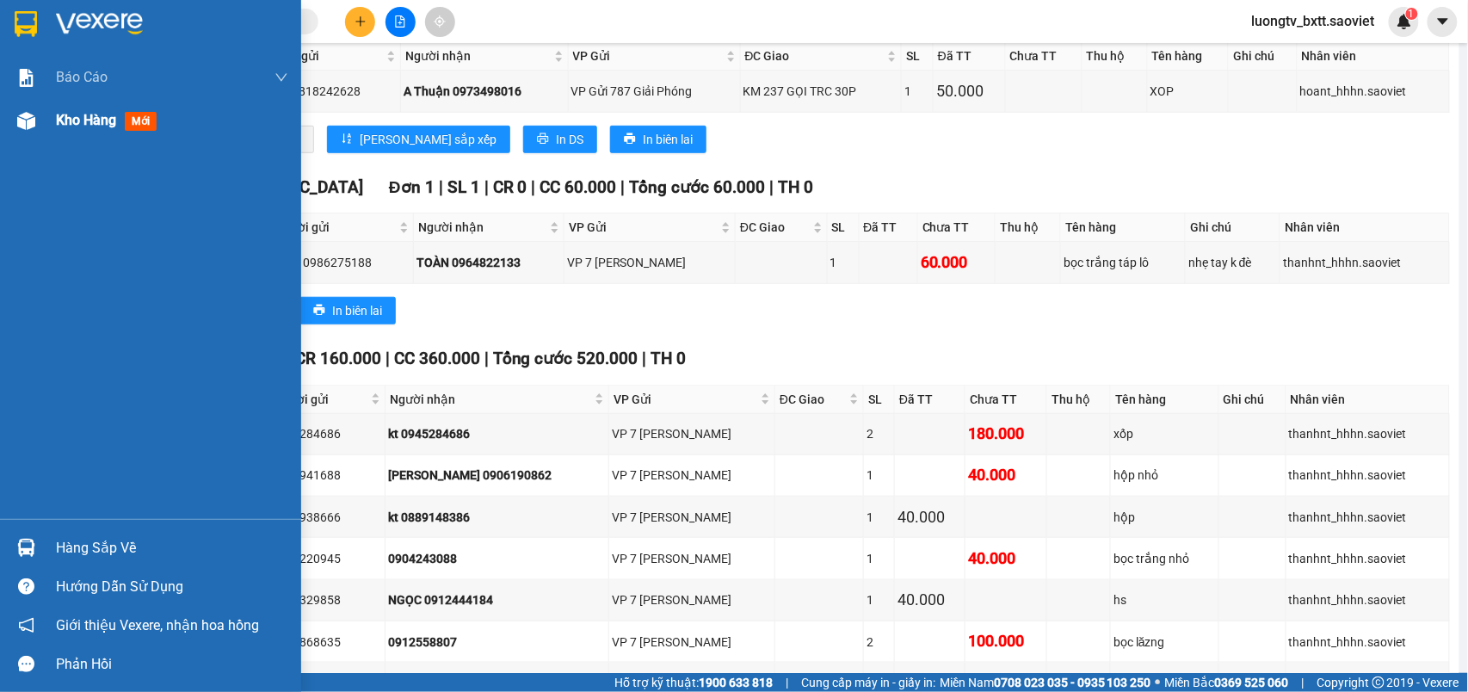
click at [69, 125] on span "Kho hàng" at bounding box center [86, 120] width 60 height 16
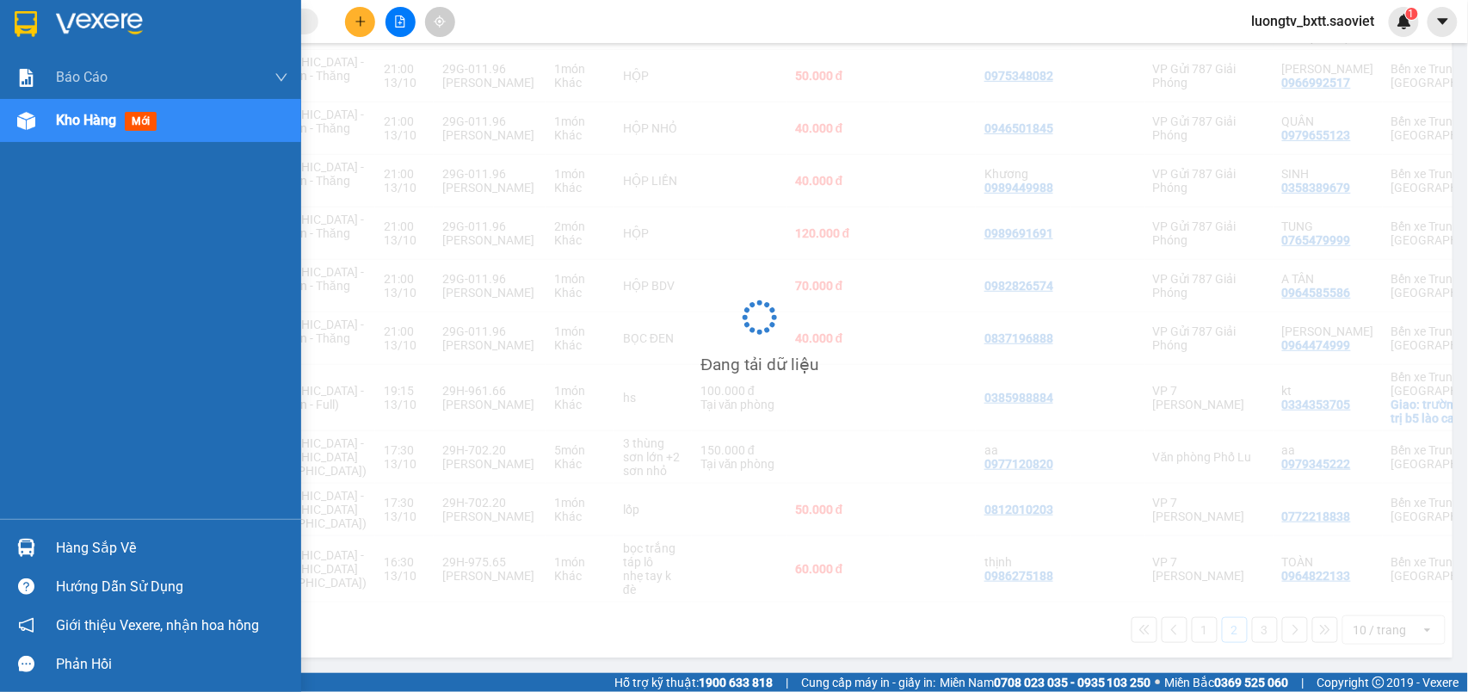
scroll to position [318, 0]
